Goal: Task Accomplishment & Management: Use online tool/utility

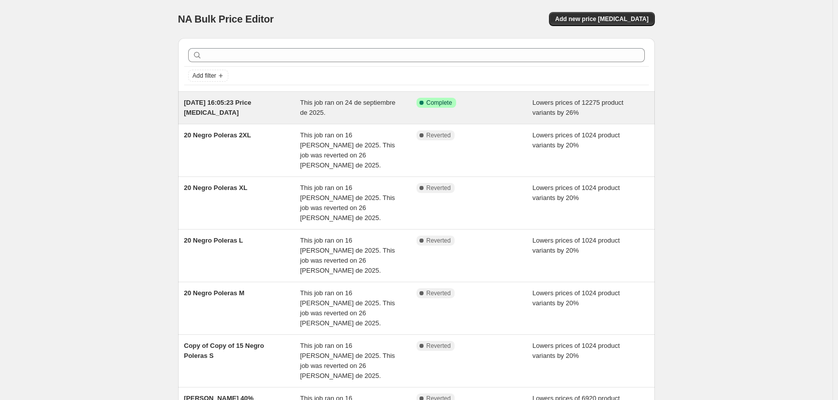
click at [332, 104] on span "This job ran on 24 de septiembre de 2025." at bounding box center [347, 108] width 95 height 18
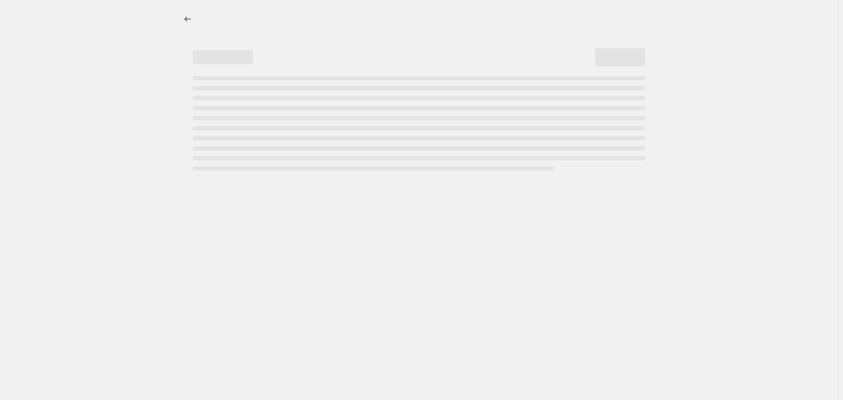
select select "percentage"
select select "collection"
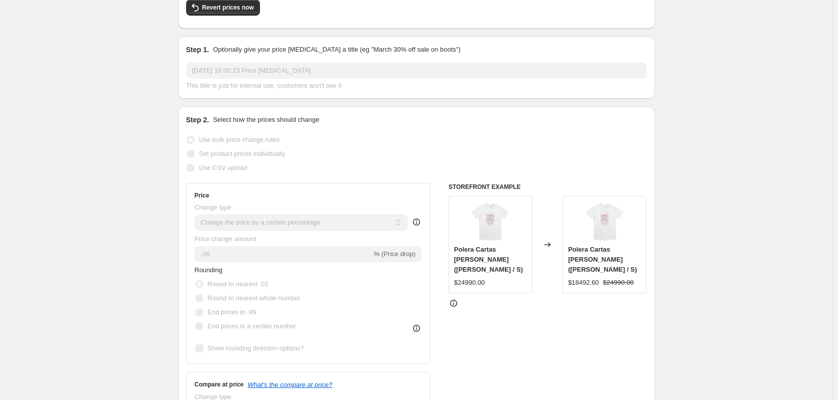
scroll to position [201, 0]
